Goal: Information Seeking & Learning: Understand process/instructions

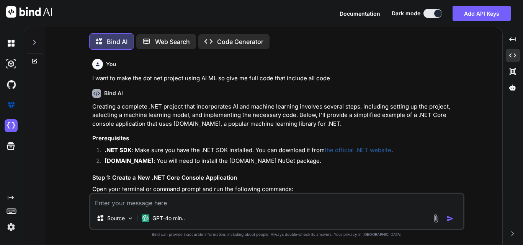
scroll to position [3543, 0]
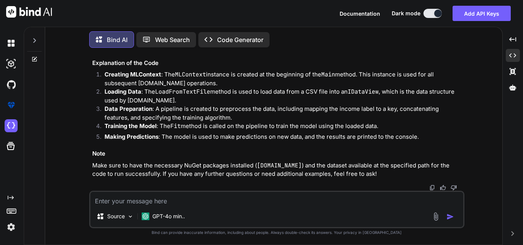
click at [158, 201] on textarea at bounding box center [276, 199] width 373 height 14
click at [29, 41] on div at bounding box center [34, 38] width 15 height 26
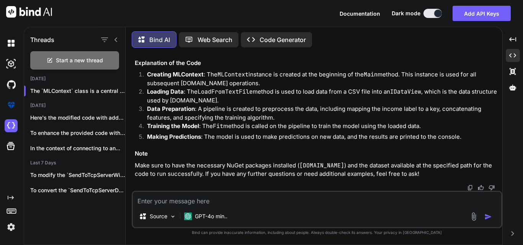
scroll to position [3475, 0]
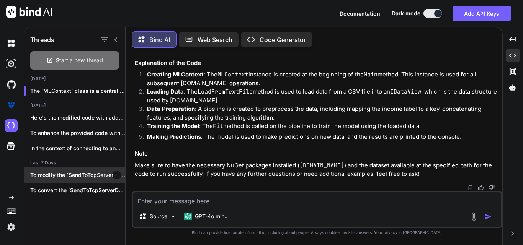
click at [76, 173] on p "To modify the `SendToTcpServerWithMessage` method to accept..." at bounding box center [77, 175] width 95 height 8
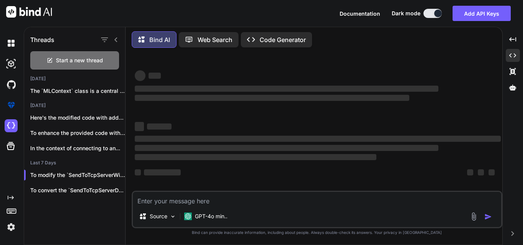
click at [243, 193] on textarea at bounding box center [317, 199] width 368 height 14
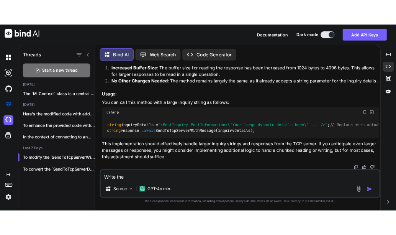
scroll to position [2634, 0]
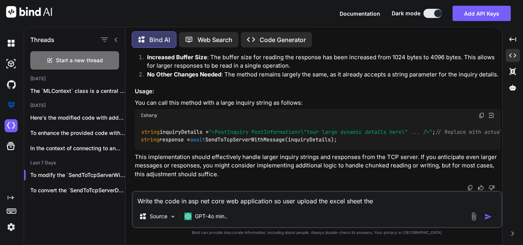
drag, startPoint x: 374, startPoint y: 199, endPoint x: 151, endPoint y: 197, distance: 222.4
click at [151, 197] on textarea "Write the code in asp net core web application so user upload the excel sheet t…" at bounding box center [317, 199] width 368 height 14
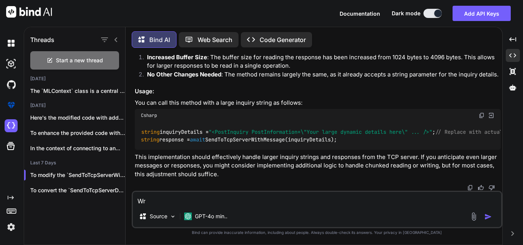
type textarea "W"
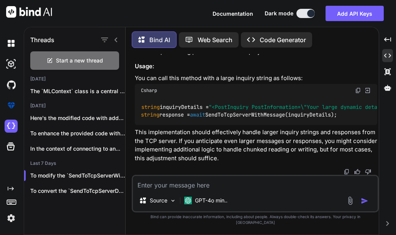
scroll to position [2876, 0]
click at [167, 189] on textarea at bounding box center [255, 183] width 245 height 14
paste textarea "I have excel sheet now write the code in asp net core so when user upload the e…"
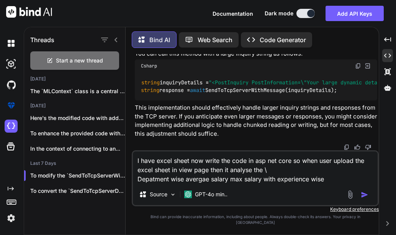
type textarea "I have excel sheet now write the code in asp net core so when user upload the e…"
click at [367, 198] on img "button" at bounding box center [365, 195] width 8 height 8
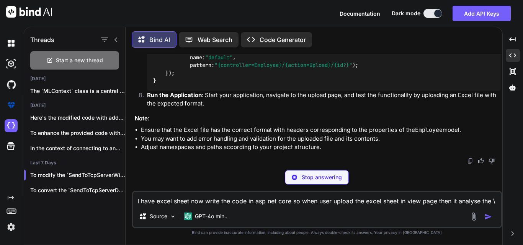
scroll to position [4783, 0]
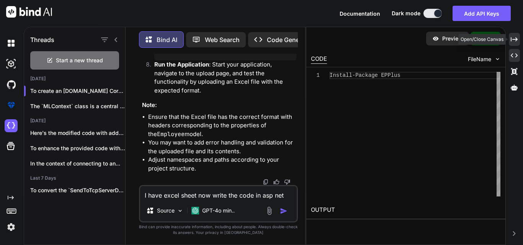
click at [515, 41] on icon "Created with Pixso." at bounding box center [514, 39] width 7 height 7
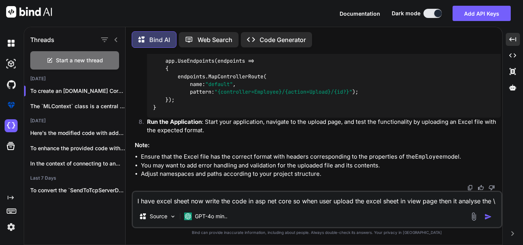
scroll to position [3394, 0]
drag, startPoint x: 138, startPoint y: 80, endPoint x: 326, endPoint y: 109, distance: 190.3
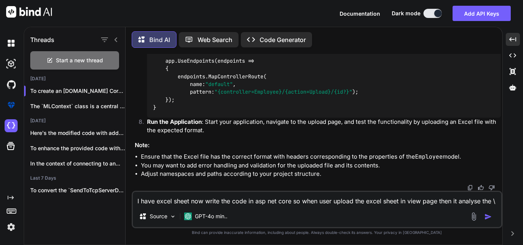
scroll to position [3432, 0]
copy code "EPPlus"
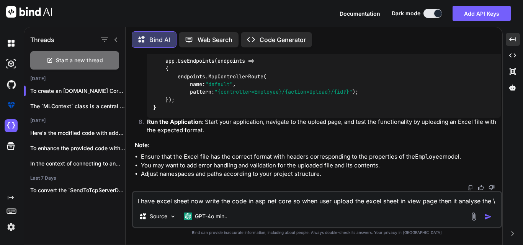
copy span "Employee"
drag, startPoint x: 166, startPoint y: 139, endPoint x: 278, endPoint y: 161, distance: 113.9
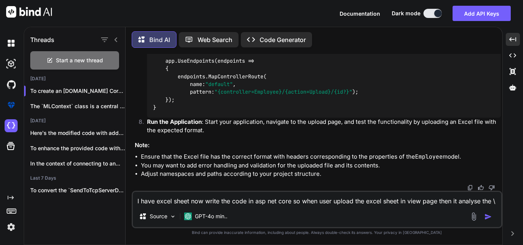
copy code "public string Name { get ; set ; } public string Department { get ; set ; } pub…"
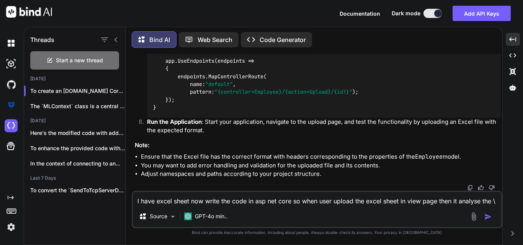
scroll to position [3777, 0]
drag, startPoint x: 249, startPoint y: 74, endPoint x: 242, endPoint y: 88, distance: 16.1
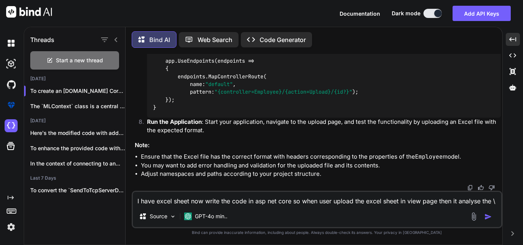
copy p "ViewModel"
copy span "SalaryAnalysisResult"
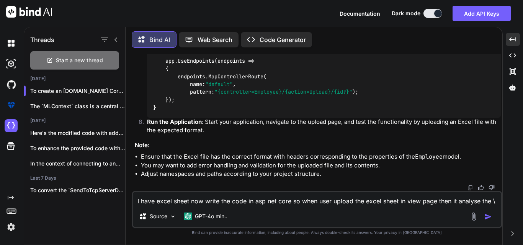
drag, startPoint x: 163, startPoint y: 110, endPoint x: 311, endPoint y: 127, distance: 149.1
copy code "public string Department { get ; set ; } public decimal AverageSalary { get ; s…"
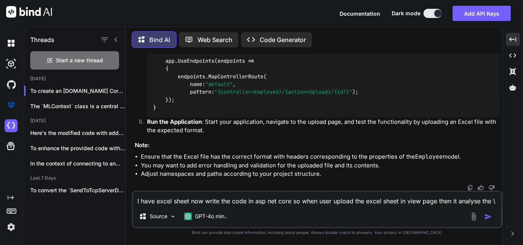
drag, startPoint x: 195, startPoint y: 127, endPoint x: 219, endPoint y: 126, distance: 23.8
copy span "Employee"
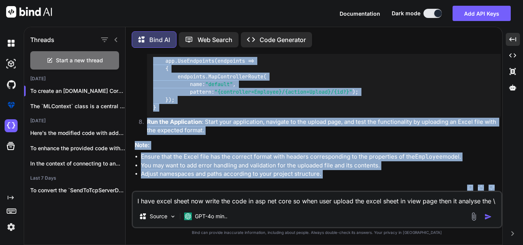
scroll to position [4077, 0]
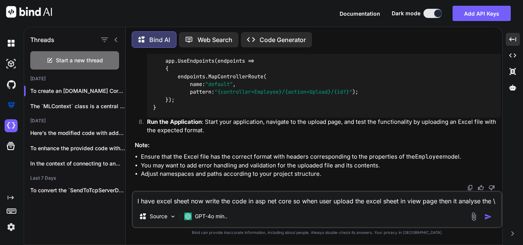
drag, startPoint x: 164, startPoint y: 64, endPoint x: 233, endPoint y: 165, distance: 122.6
copy code "[ HttpGet ] public IActionResult Upload () { return View(); } [ HttpPost ] publ…"
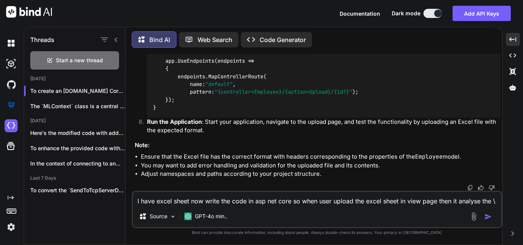
copy strong "Upload"
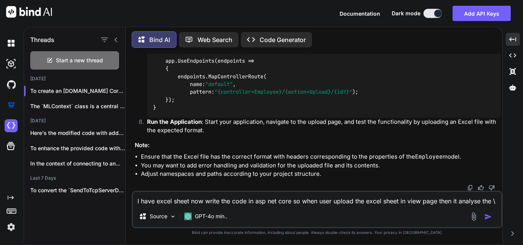
copy strong "AnalysisResults"
